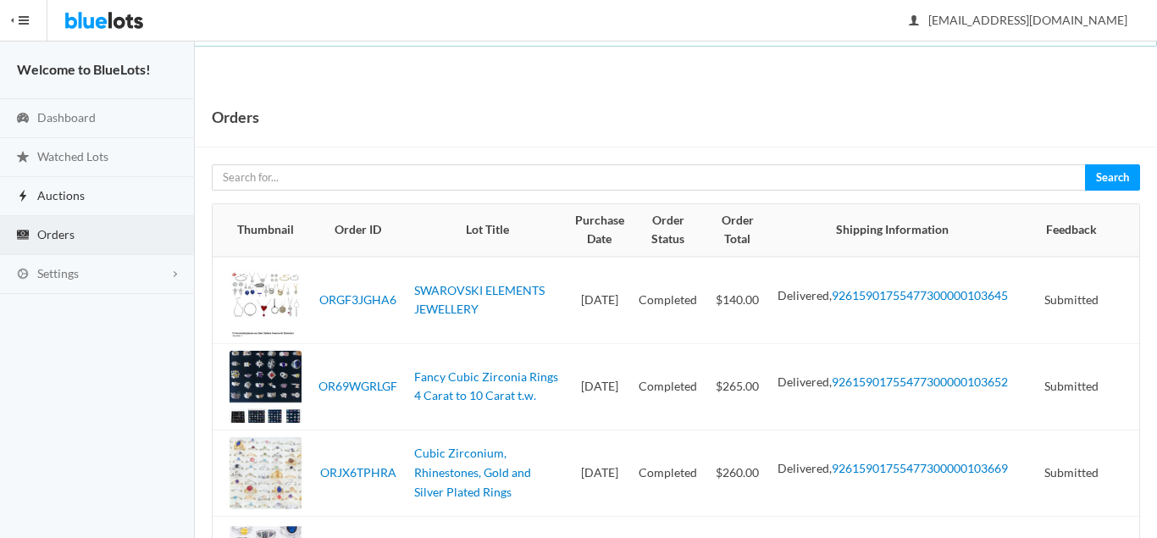
click at [100, 196] on link "Auctions" at bounding box center [97, 196] width 195 height 39
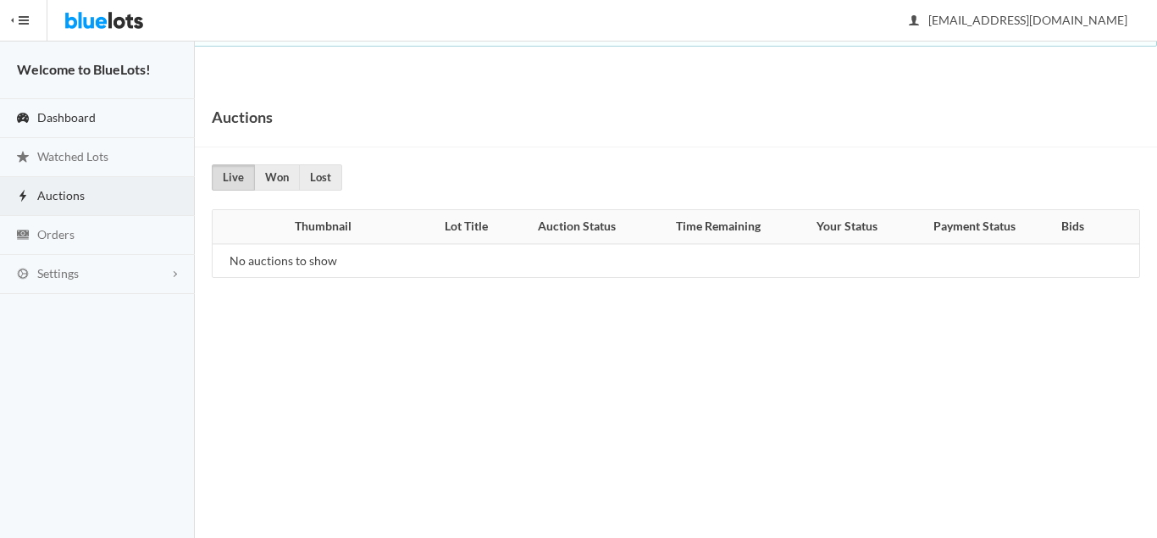
click at [67, 113] on span "Dashboard" at bounding box center [66, 117] width 58 height 14
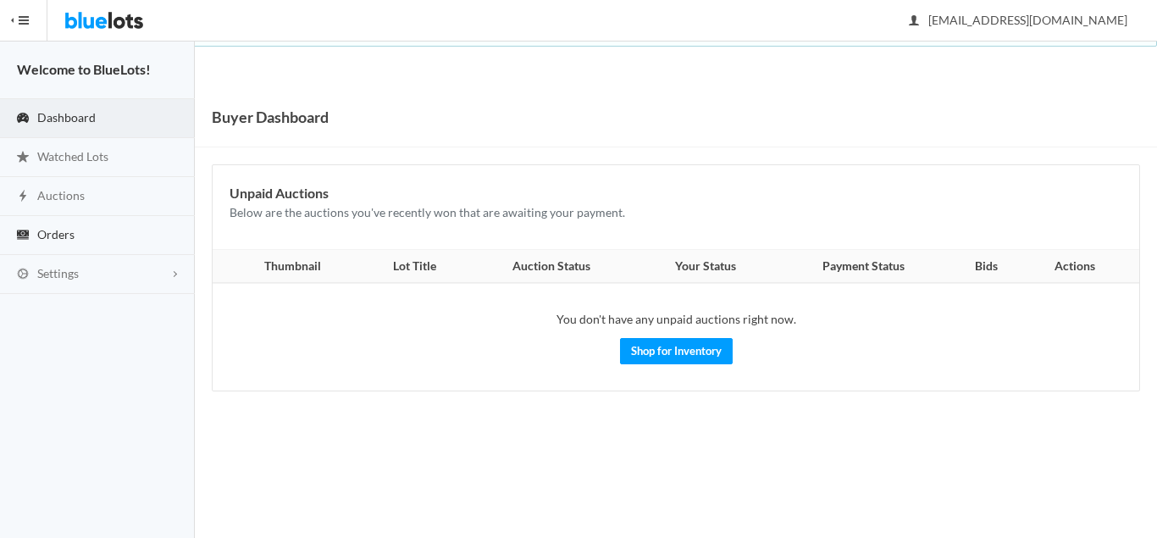
click at [77, 241] on link "Orders" at bounding box center [97, 235] width 195 height 39
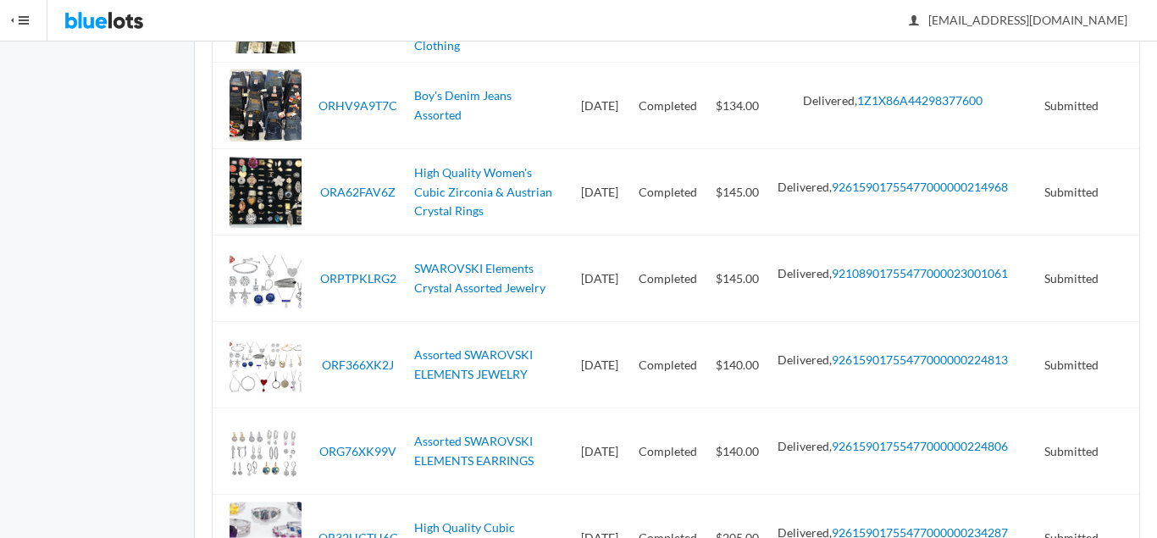
scroll to position [2465, 0]
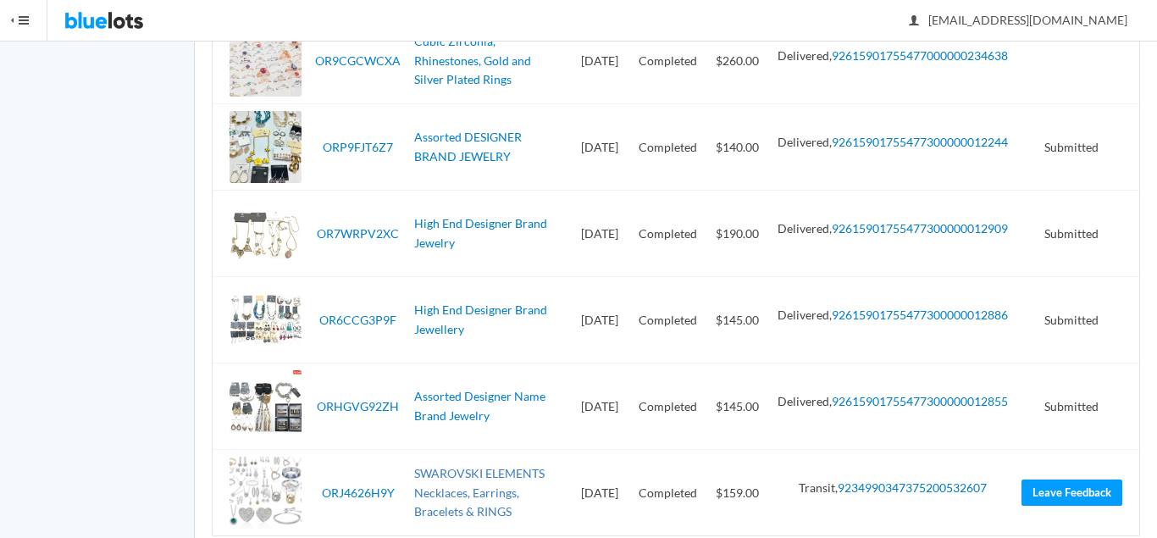
click at [431, 467] on link "SWAROVSKI ELEMENTS Necklaces, Earrings, Bracelets & RINGS" at bounding box center [479, 492] width 130 height 53
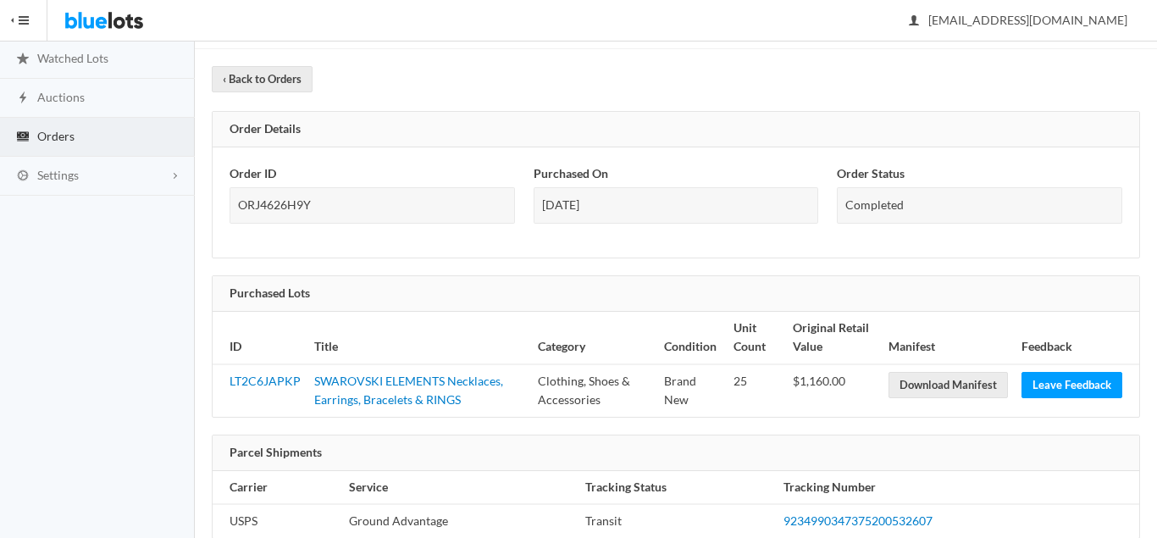
scroll to position [271, 0]
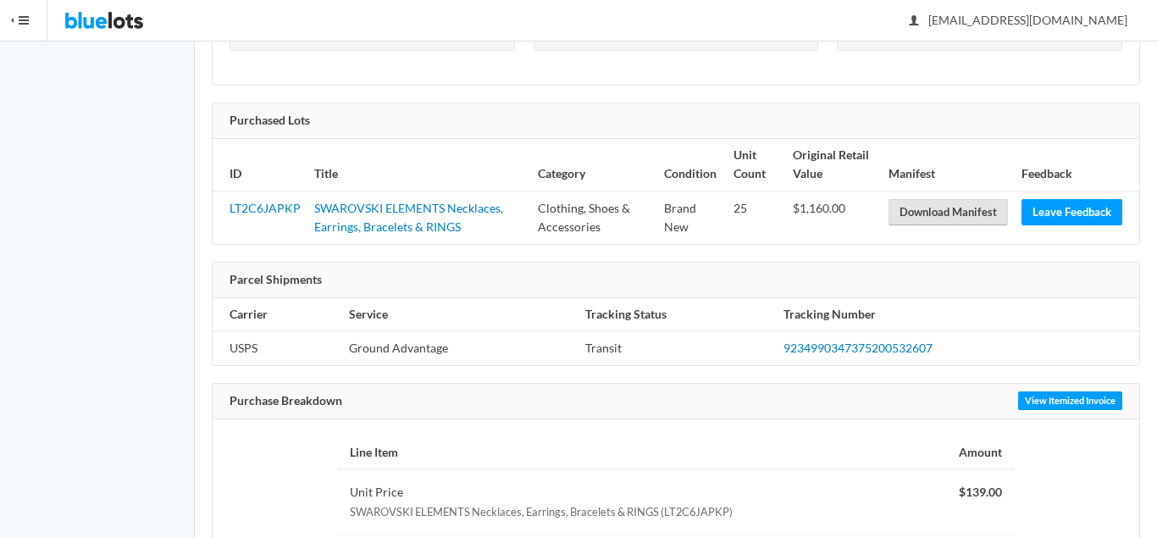
click at [956, 208] on link "Download Manifest" at bounding box center [948, 212] width 119 height 26
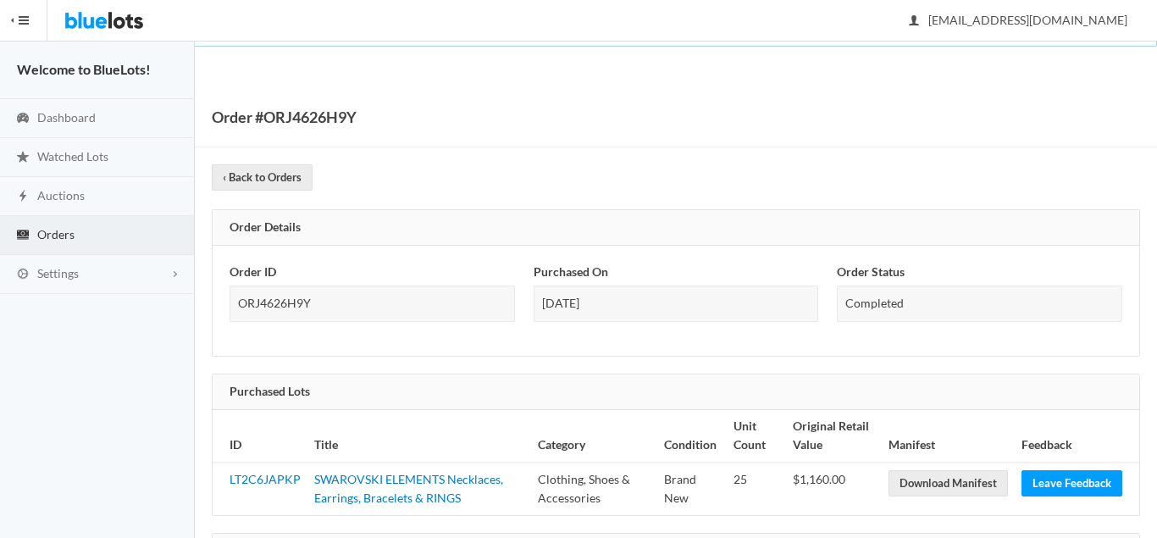
click at [106, 9] on img at bounding box center [104, 20] width 80 height 41
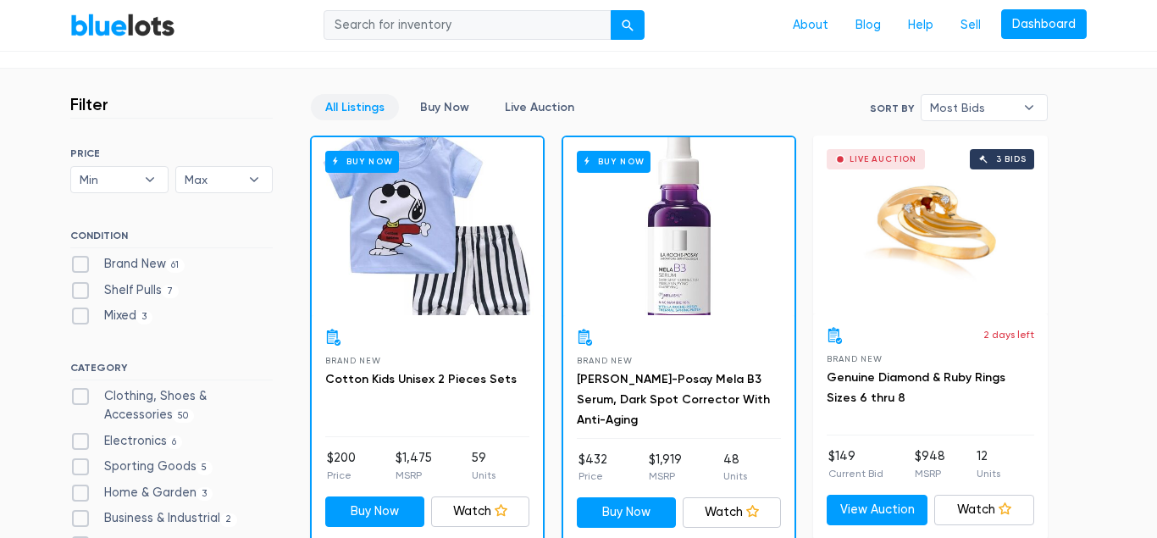
scroll to position [432, 0]
click at [75, 267] on label "Brand New 61" at bounding box center [127, 264] width 114 height 19
click at [75, 266] on New"] "Brand New 61" at bounding box center [75, 260] width 11 height 11
checkbox New"] "true"
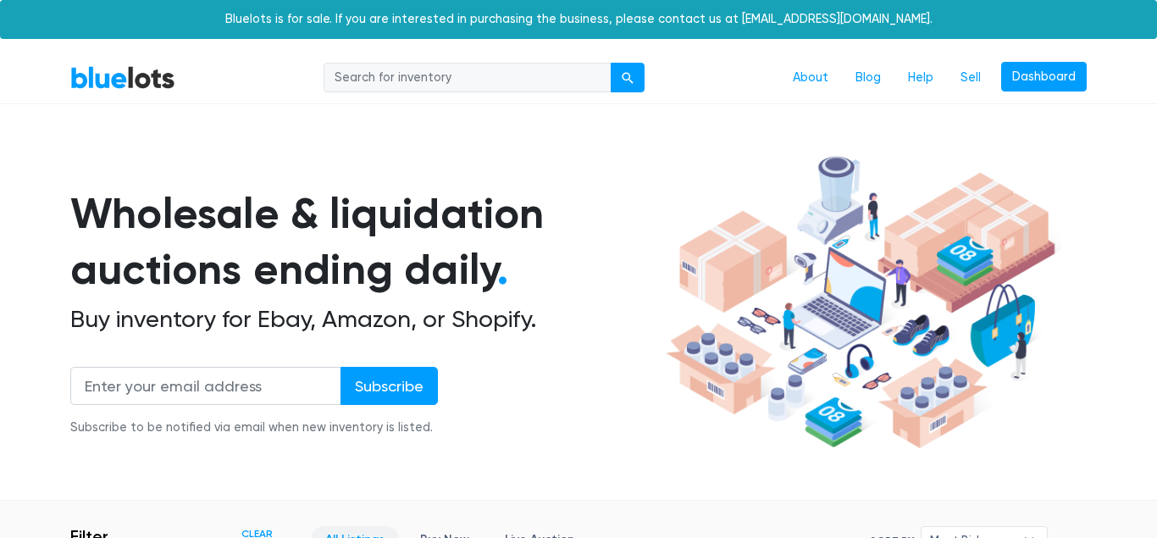
scroll to position [456, 0]
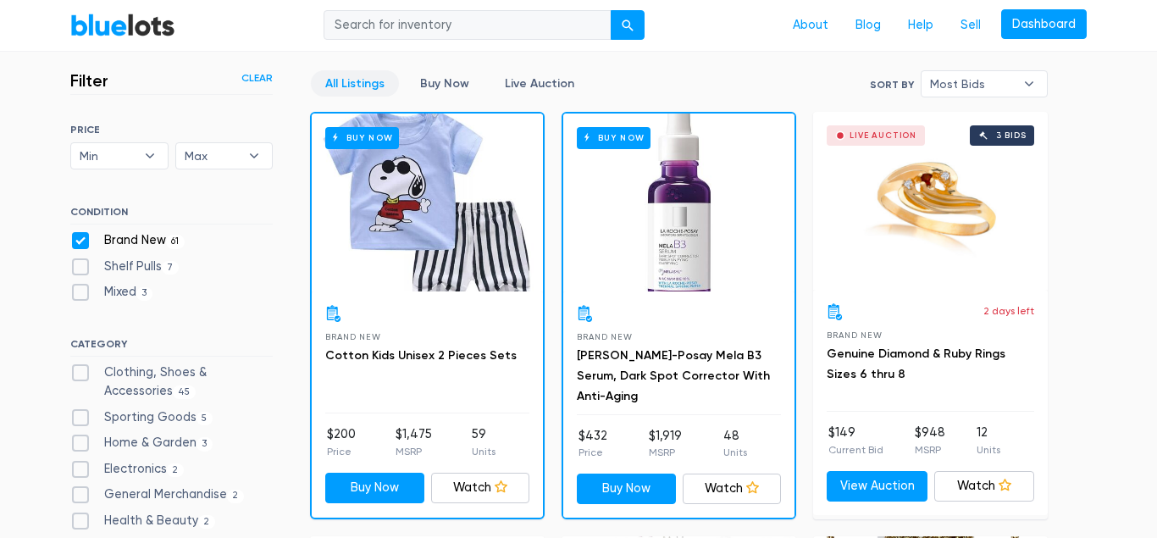
click at [81, 374] on label "Clothing, Shoes & Accessories 45" at bounding box center [171, 381] width 202 height 36
click at [81, 374] on Accessories"] "Clothing, Shoes & Accessories 45" at bounding box center [75, 368] width 11 height 11
checkbox Accessories"] "true"
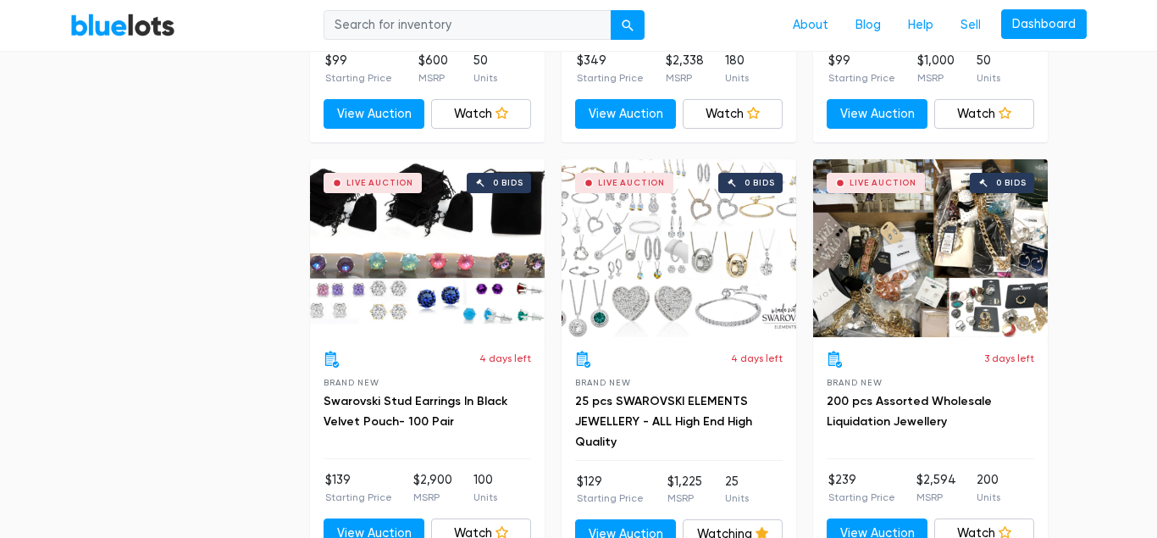
scroll to position [3394, 0]
